Goal: Browse casually

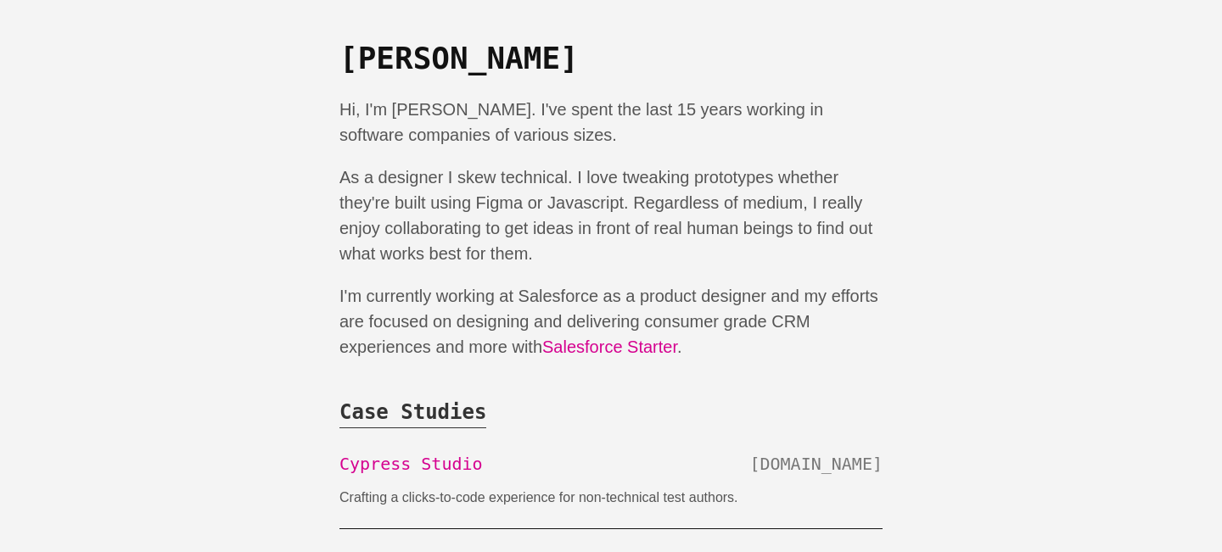
click at [379, 310] on p "I'm currently working at Salesforce as a product designer and my efforts are fo…" at bounding box center [610, 321] width 543 height 76
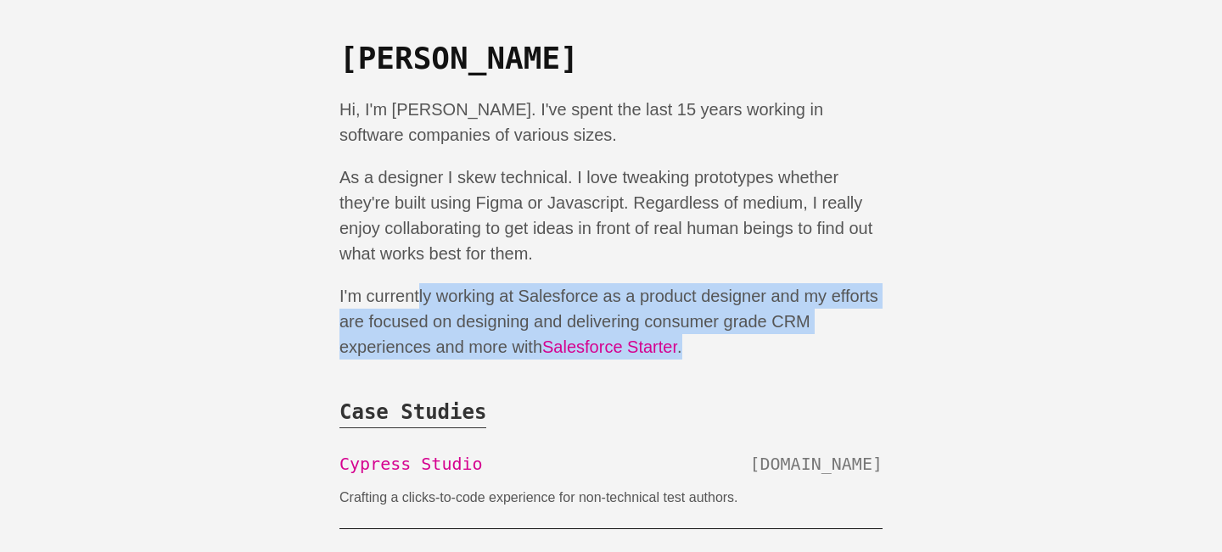
click at [379, 310] on p "I'm currently working at Salesforce as a product designer and my efforts are fo…" at bounding box center [610, 321] width 543 height 76
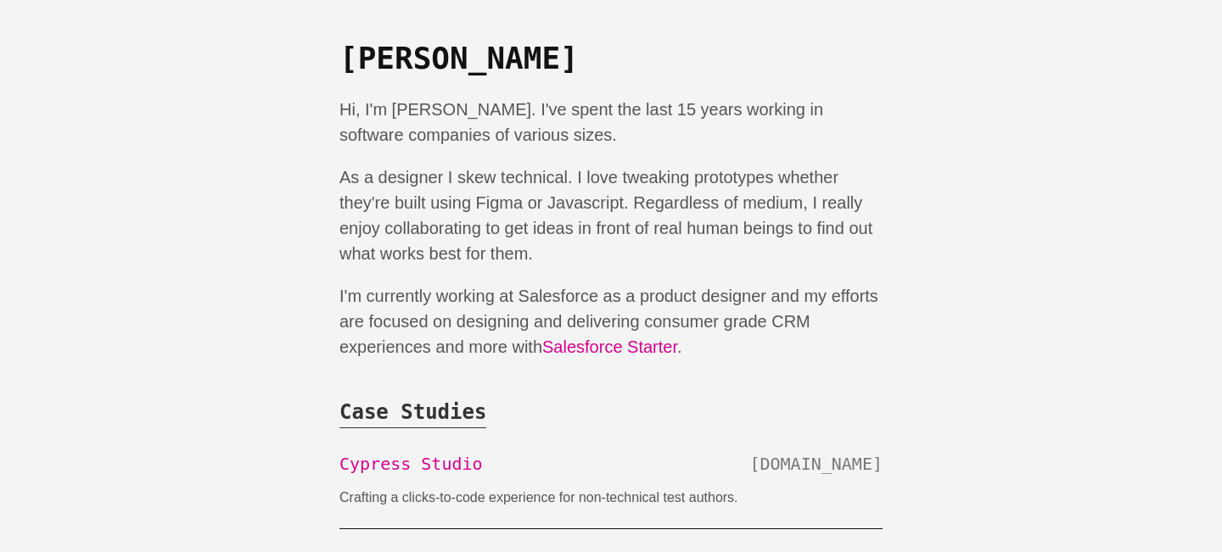
click at [551, 294] on p "I'm currently working at Salesforce as a product designer and my efforts are fo…" at bounding box center [610, 321] width 543 height 76
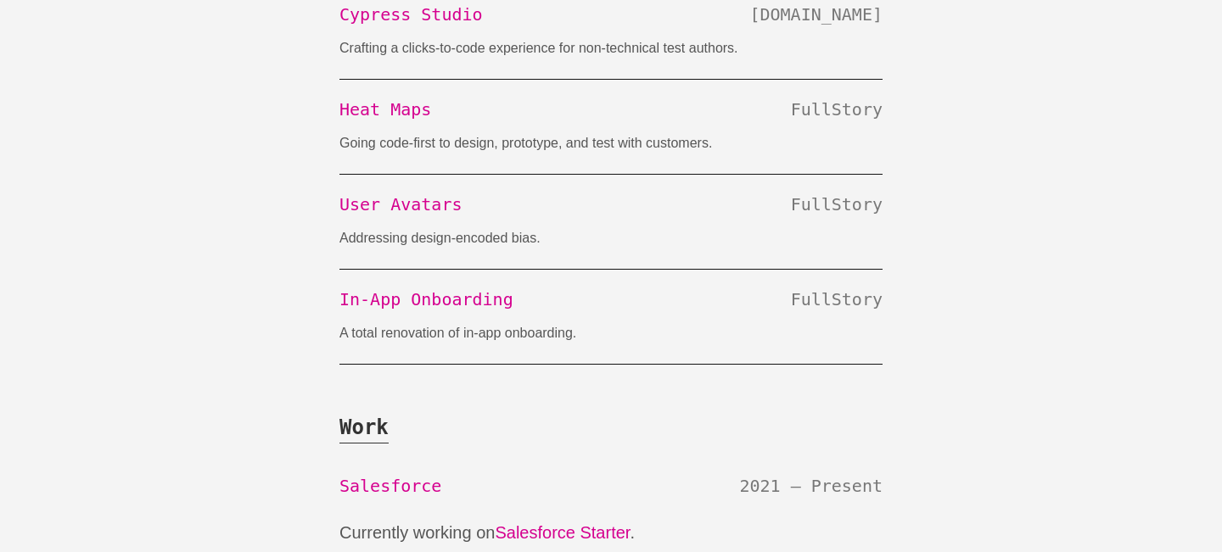
scroll to position [277, 0]
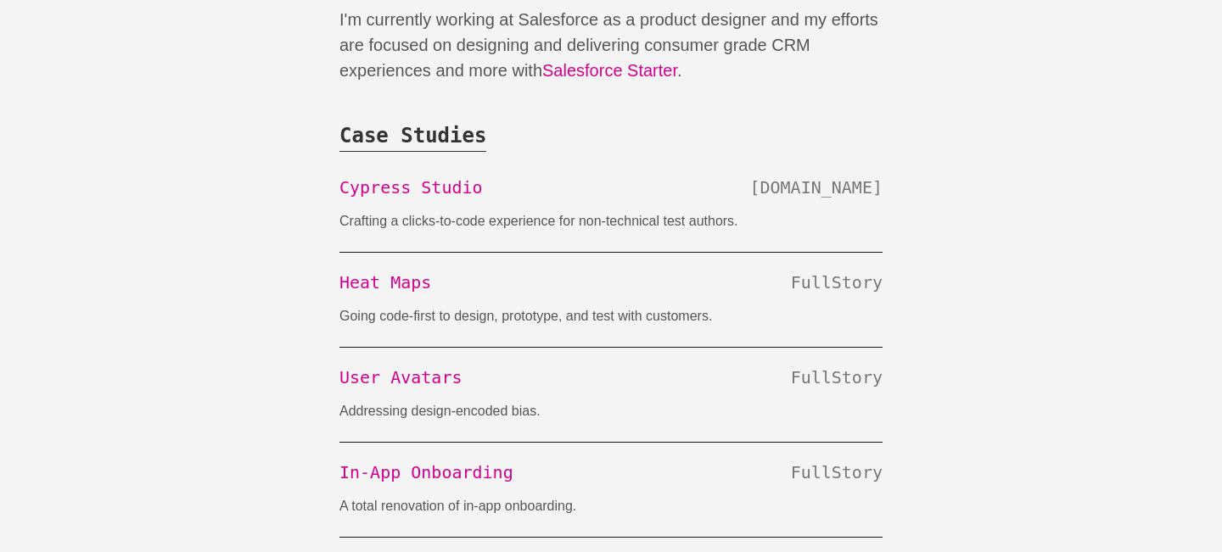
click at [807, 181] on span "[DOMAIN_NAME]" at bounding box center [815, 187] width 133 height 20
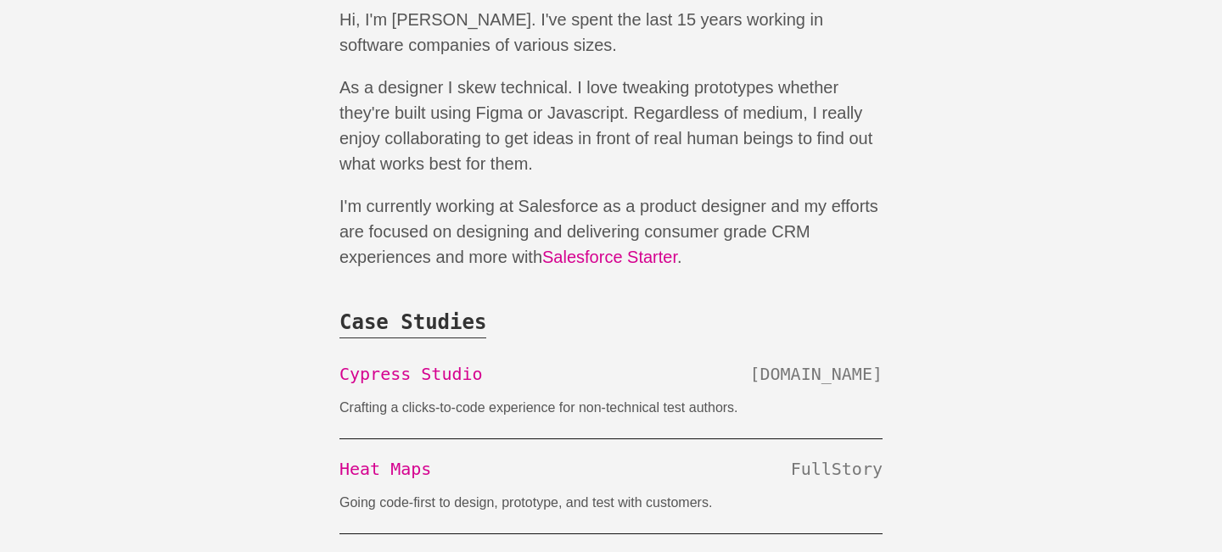
scroll to position [0, 0]
